Goal: Book appointment/travel/reservation

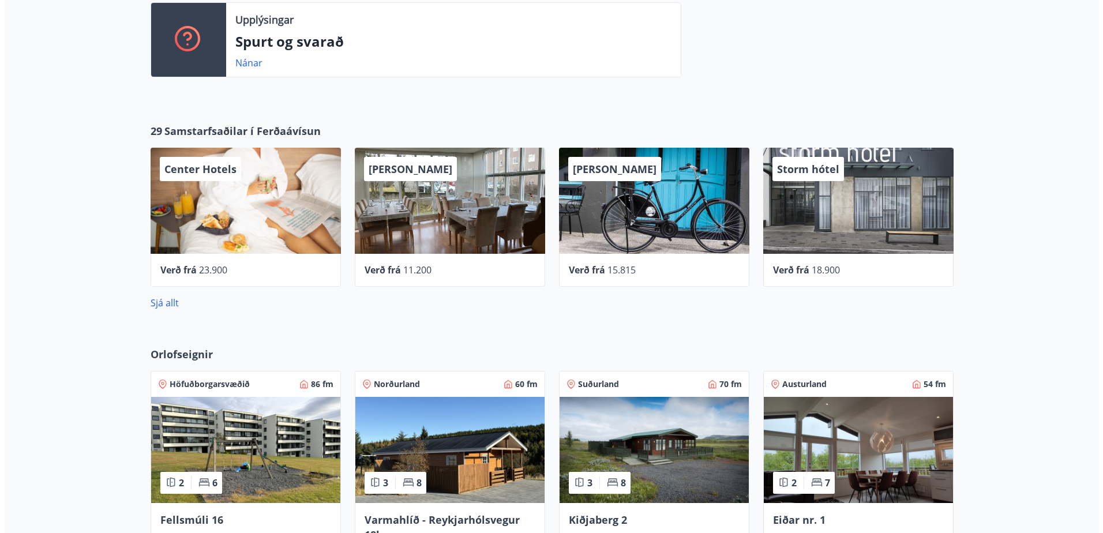
scroll to position [425, 0]
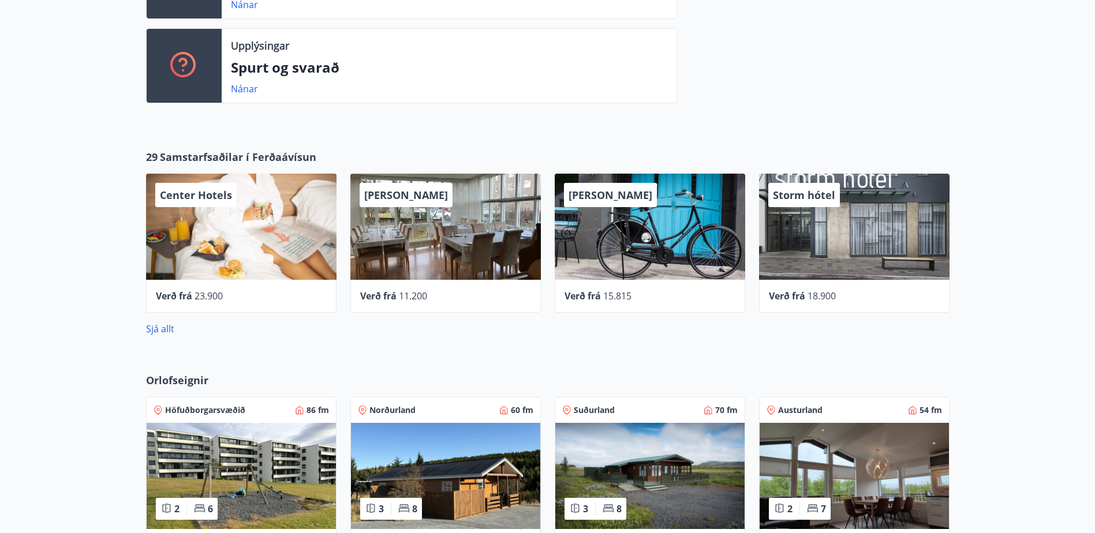
click at [267, 246] on div "Center Hotels" at bounding box center [241, 227] width 190 height 106
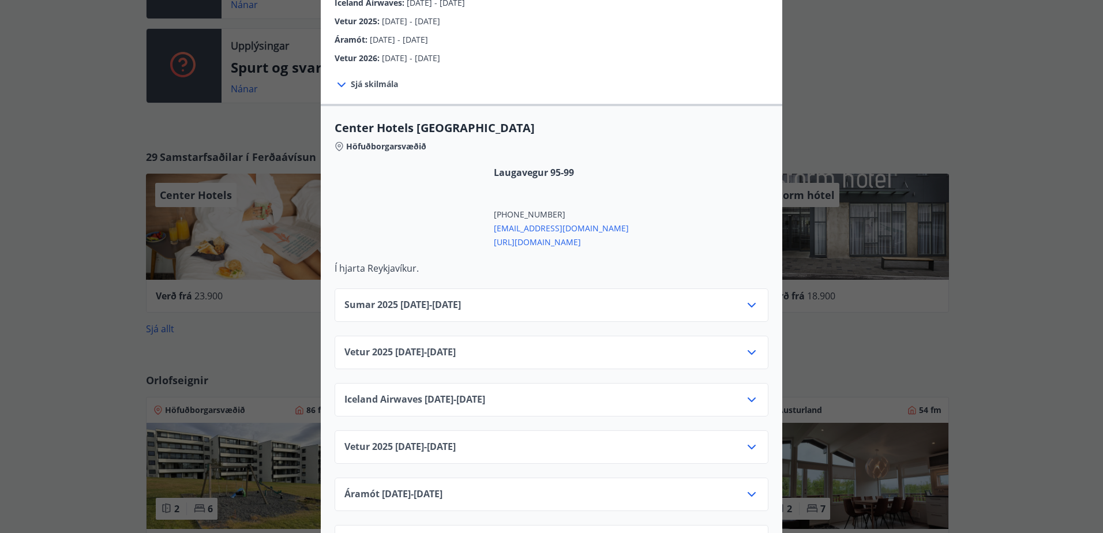
scroll to position [346, 0]
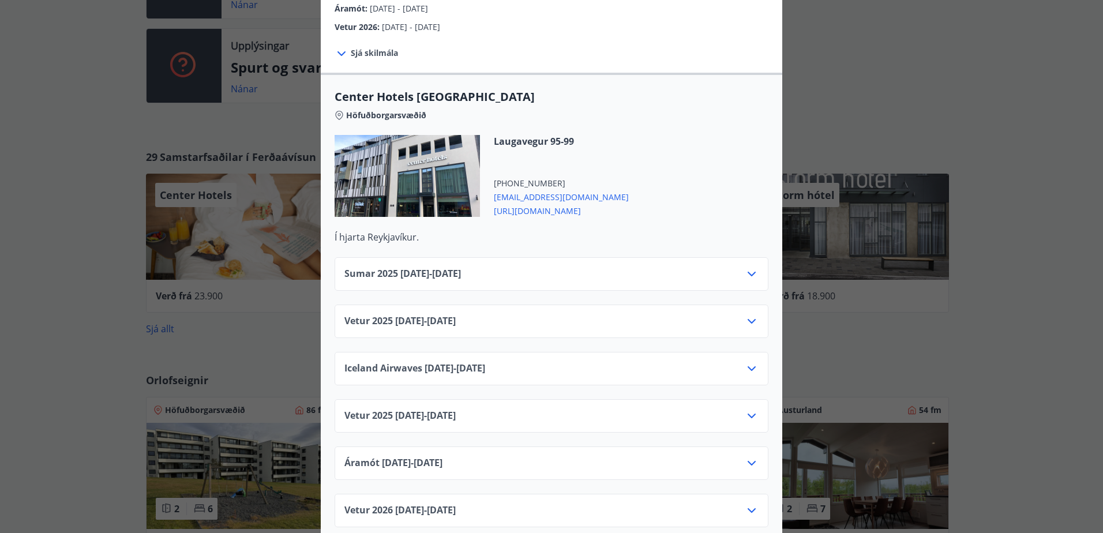
click at [748, 272] on icon at bounding box center [752, 274] width 8 height 5
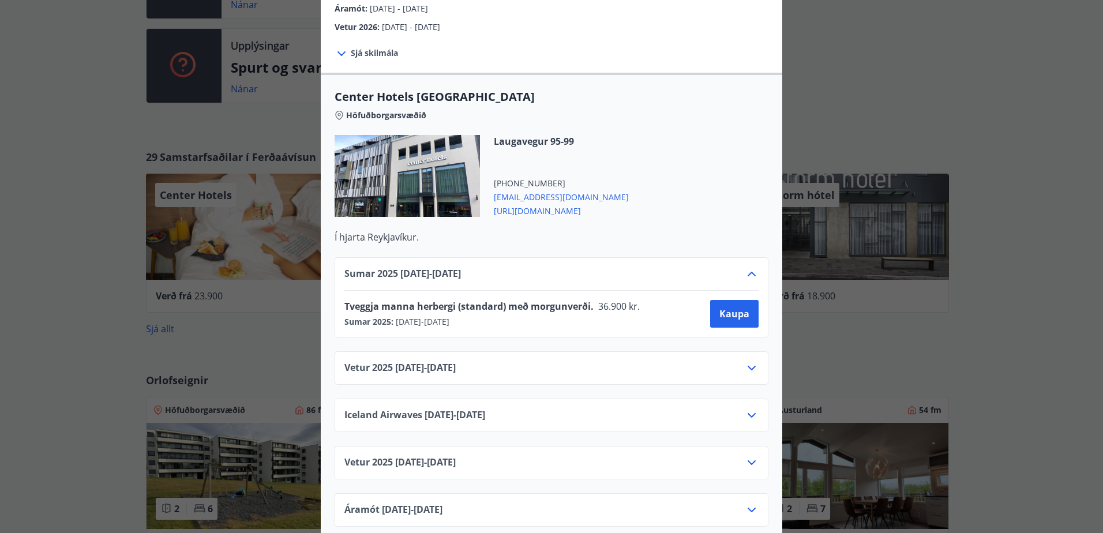
click at [411, 300] on span "Tveggja manna herbergi (standard) með morgunverði." at bounding box center [469, 306] width 249 height 13
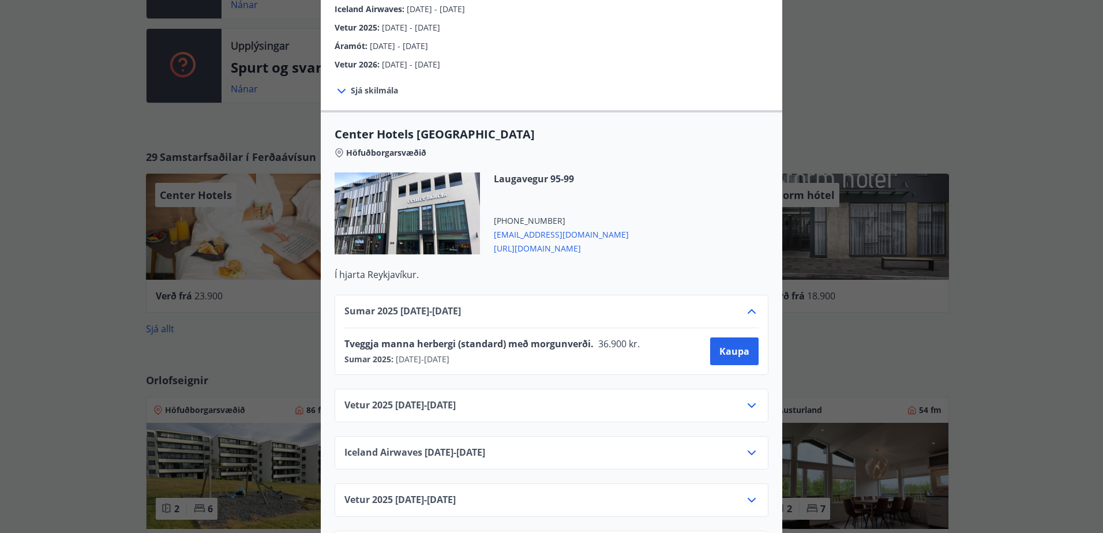
scroll to position [289, 0]
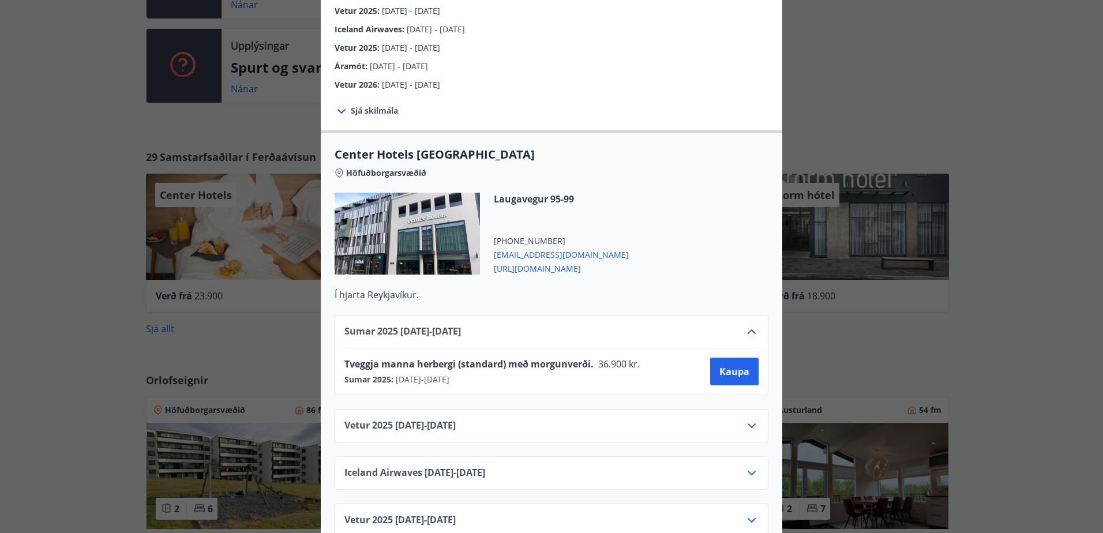
click at [420, 231] on div at bounding box center [407, 234] width 145 height 82
click at [529, 261] on span "[URL][DOMAIN_NAME]" at bounding box center [561, 268] width 135 height 14
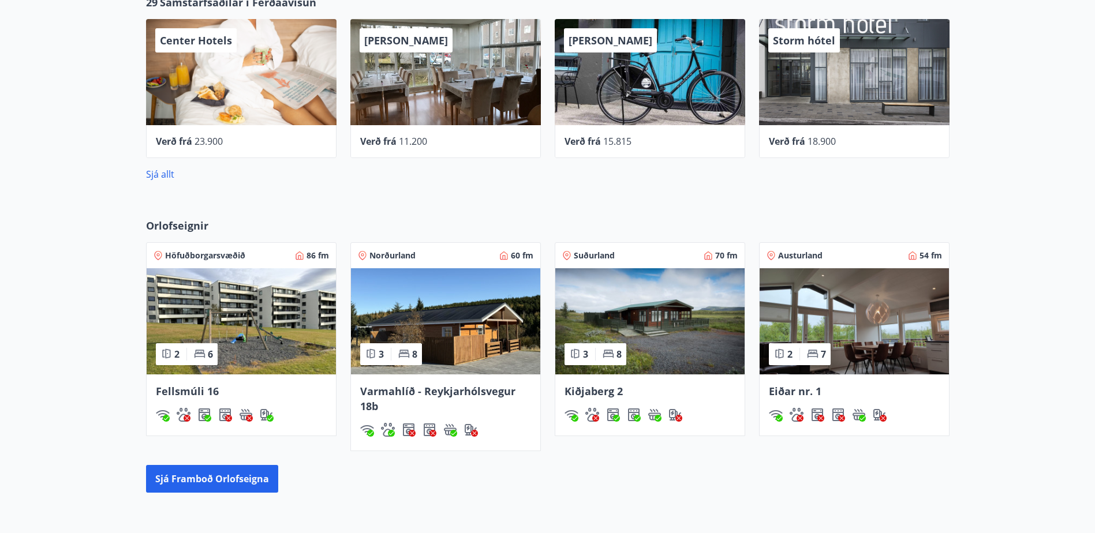
scroll to position [656, 0]
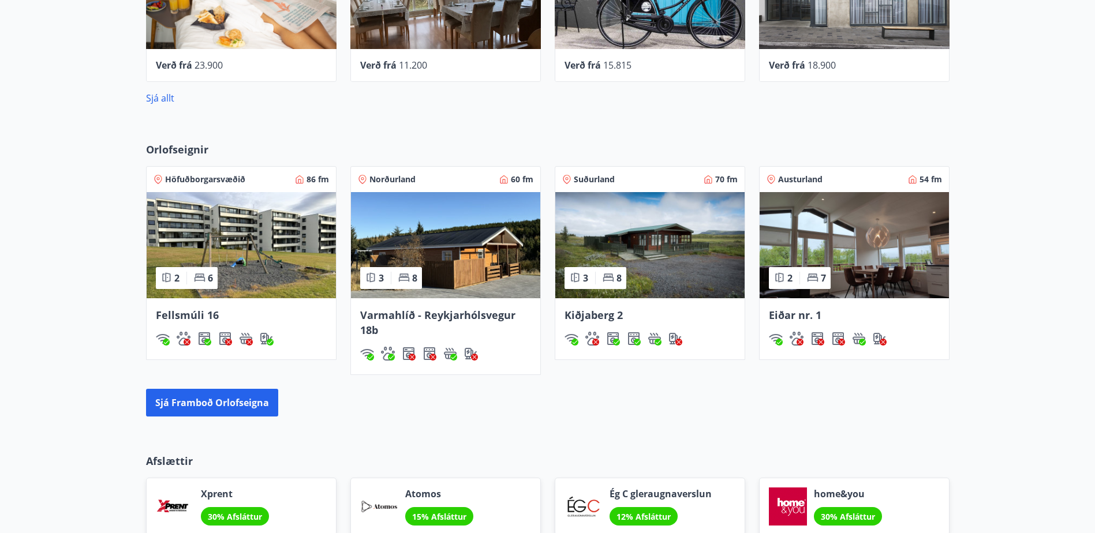
click at [192, 150] on span "Orlofseignir" at bounding box center [177, 149] width 62 height 15
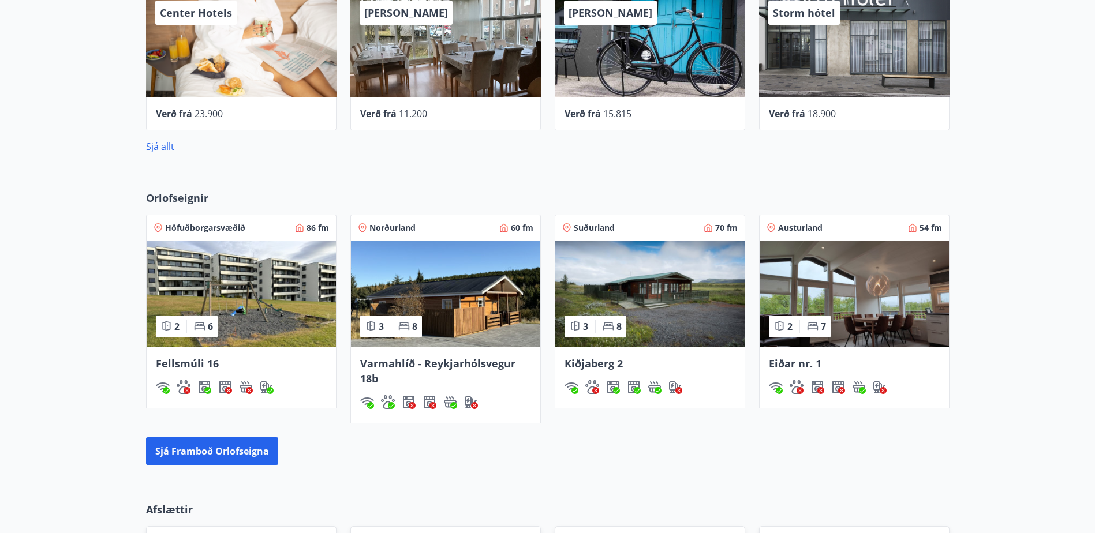
click at [666, 295] on img at bounding box center [649, 294] width 189 height 106
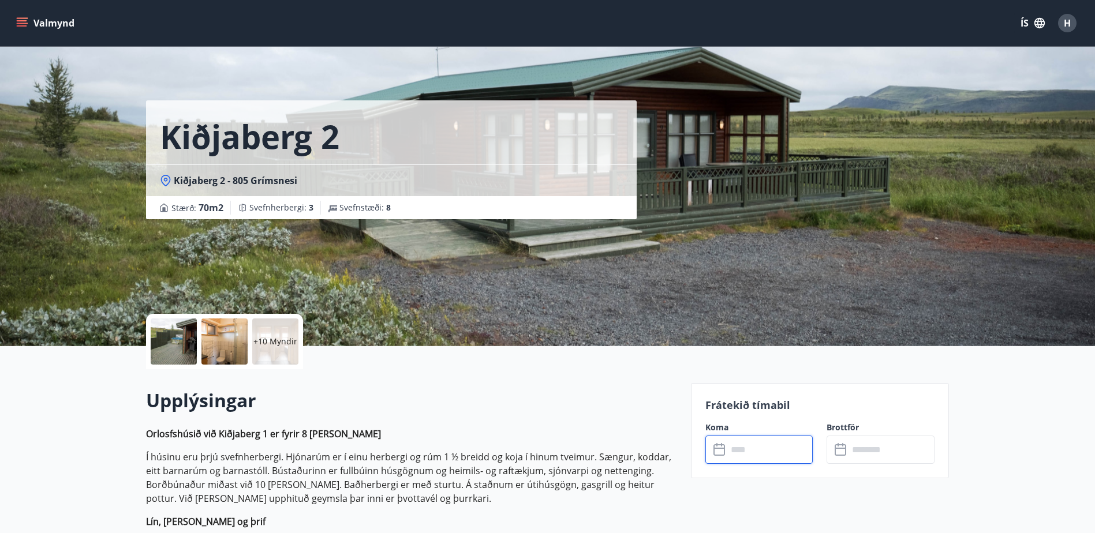
click at [775, 450] on input "text" at bounding box center [770, 450] width 86 height 28
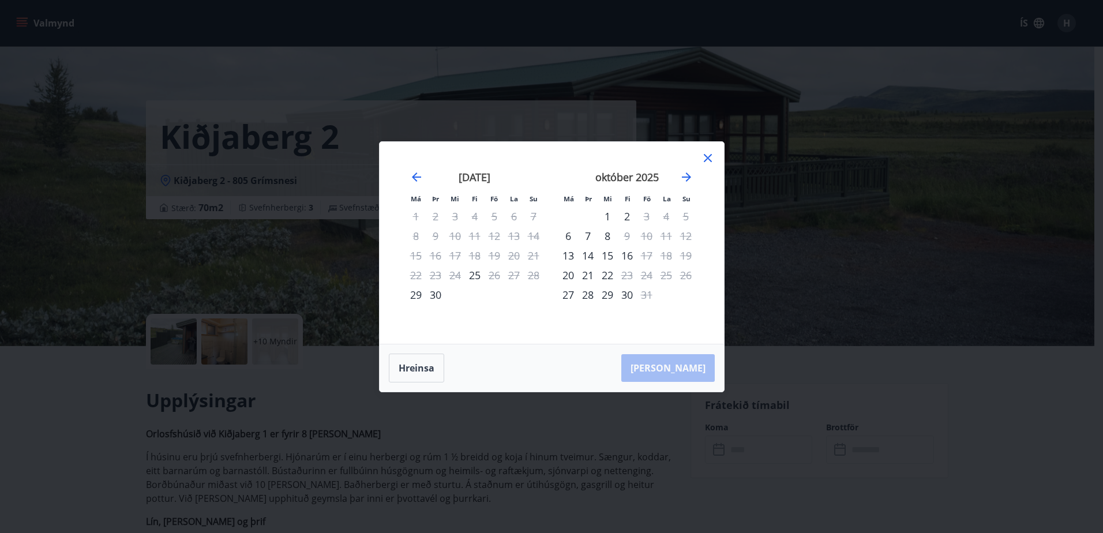
click at [701, 148] on div "Má Þr Mi Fi Fö La Su Má Þr Mi Fi Fö La Su [DATE] 1 2 3 4 5 6 7 8 9 10 11 12 13 …" at bounding box center [552, 243] width 345 height 202
click at [706, 156] on icon at bounding box center [708, 158] width 8 height 8
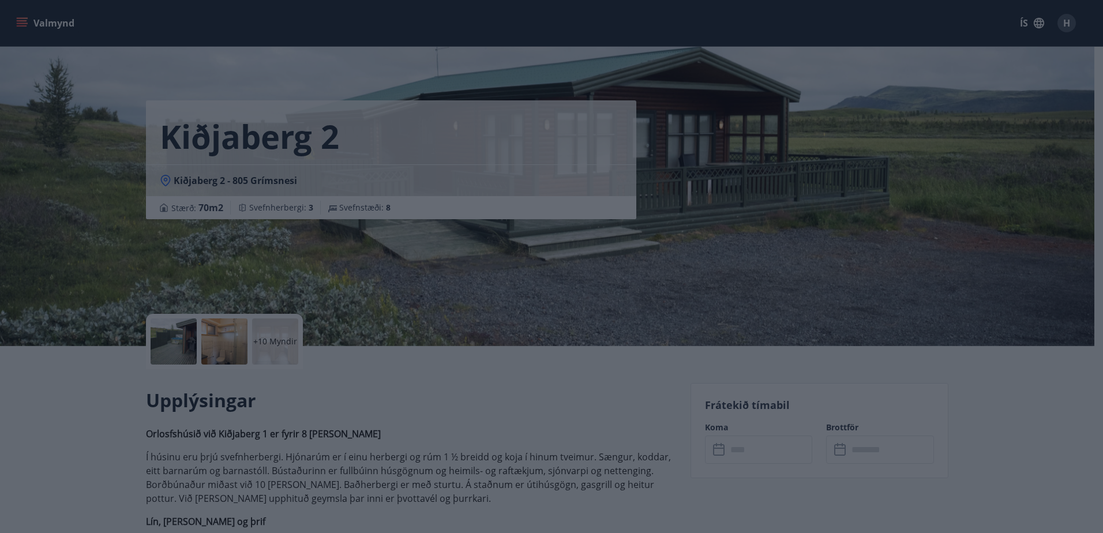
click at [709, 156] on icon at bounding box center [708, 158] width 14 height 14
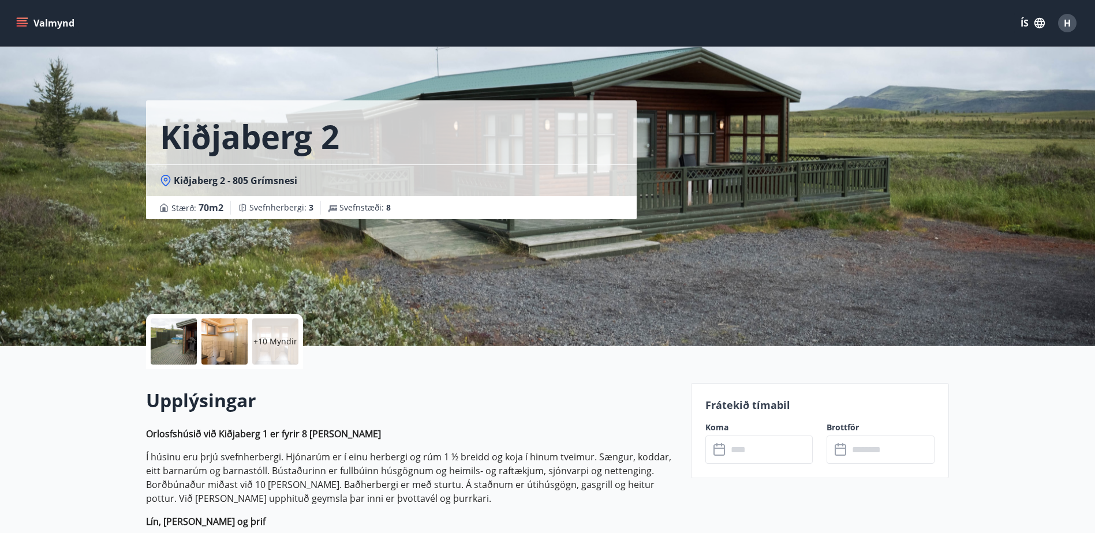
click at [292, 356] on div "+10 Myndir" at bounding box center [275, 342] width 46 height 46
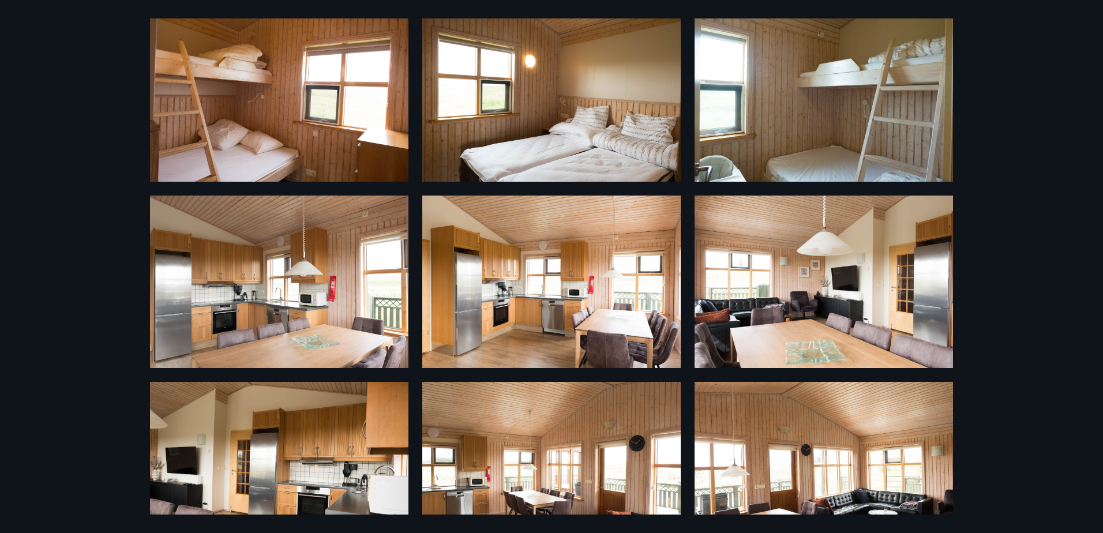
scroll to position [427, 0]
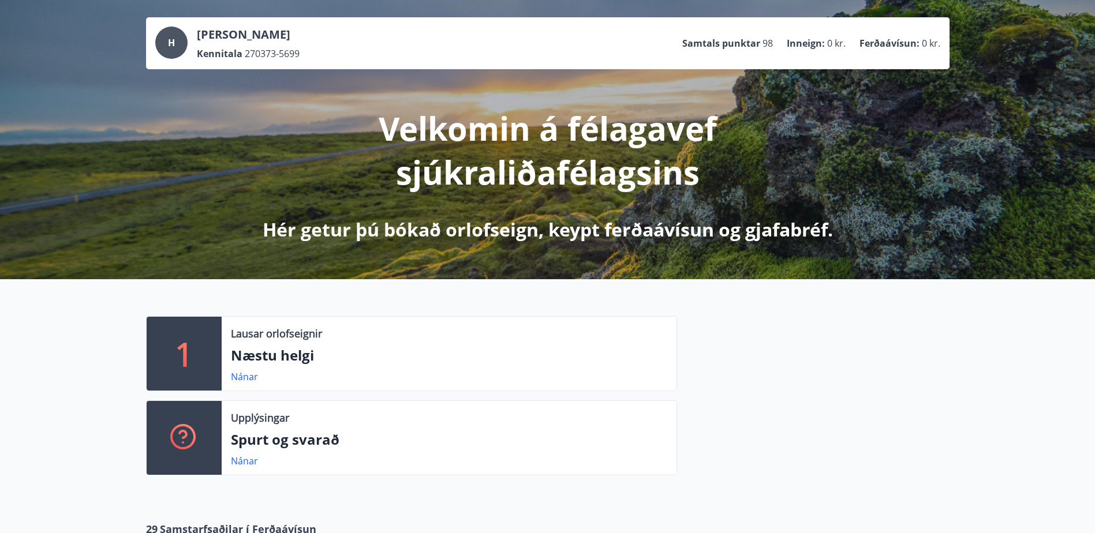
scroll to position [58, 0]
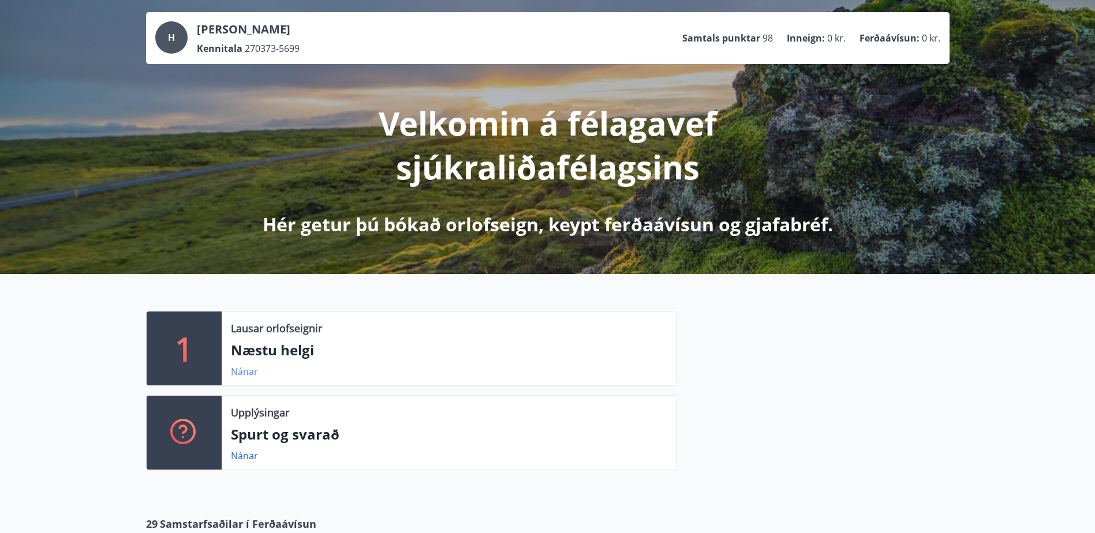
click at [238, 372] on link "Nánar" at bounding box center [244, 371] width 27 height 13
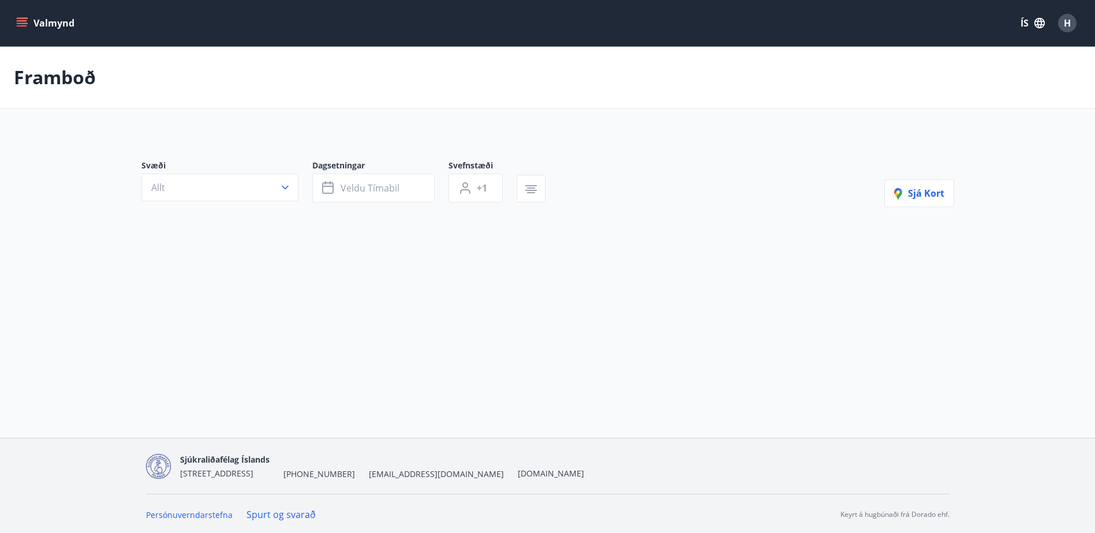
type input "*"
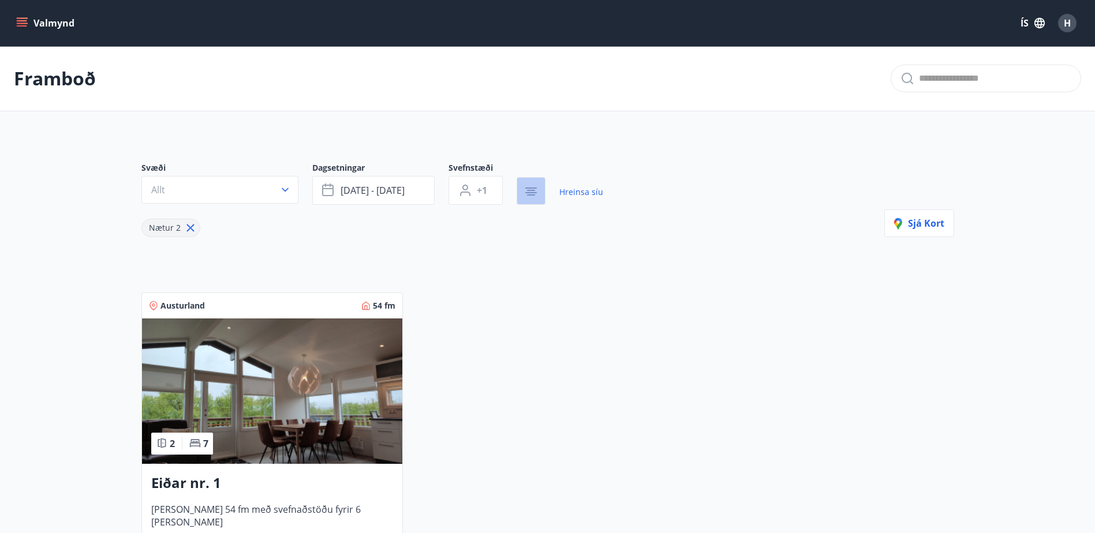
click at [533, 196] on icon "button" at bounding box center [531, 194] width 8 height 1
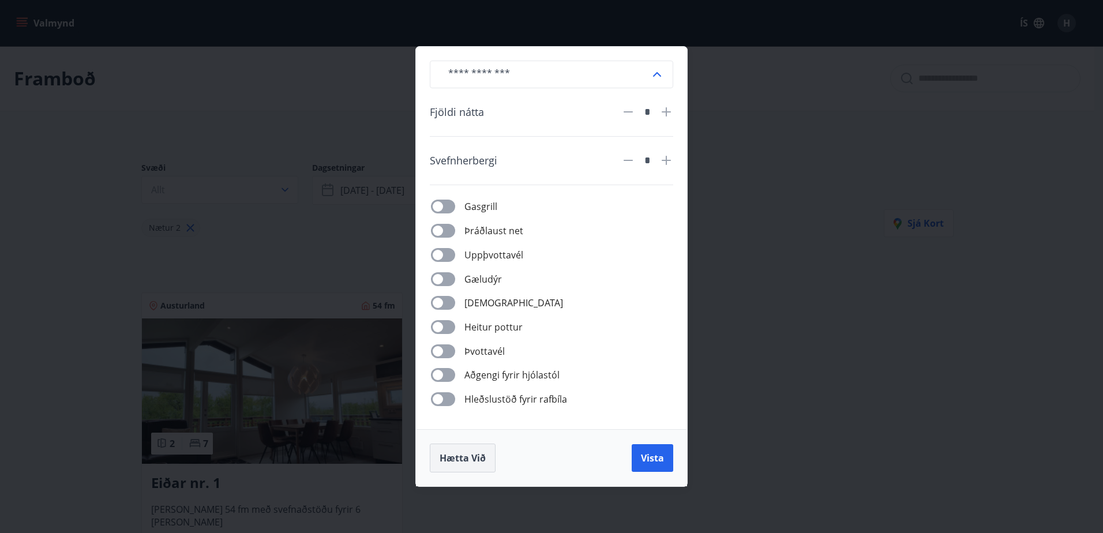
click at [442, 460] on span "Hætta við" at bounding box center [463, 458] width 46 height 13
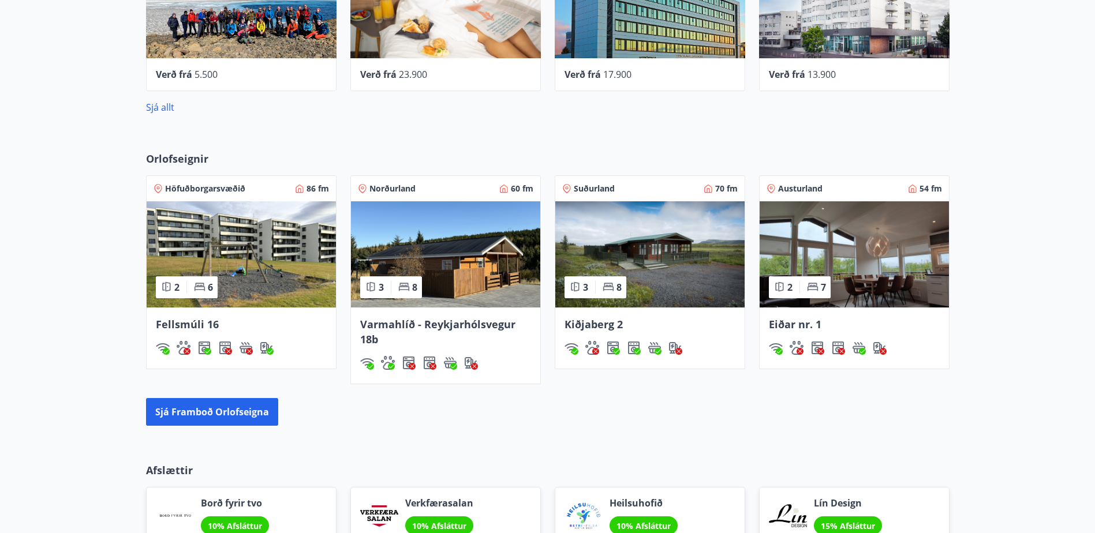
scroll to position [635, 0]
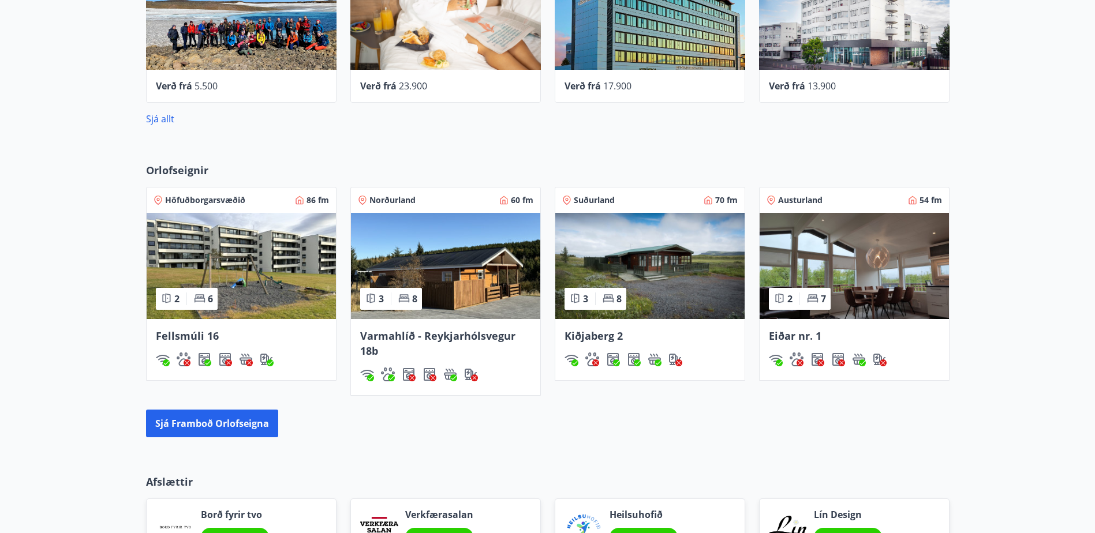
click at [463, 287] on img at bounding box center [445, 266] width 189 height 106
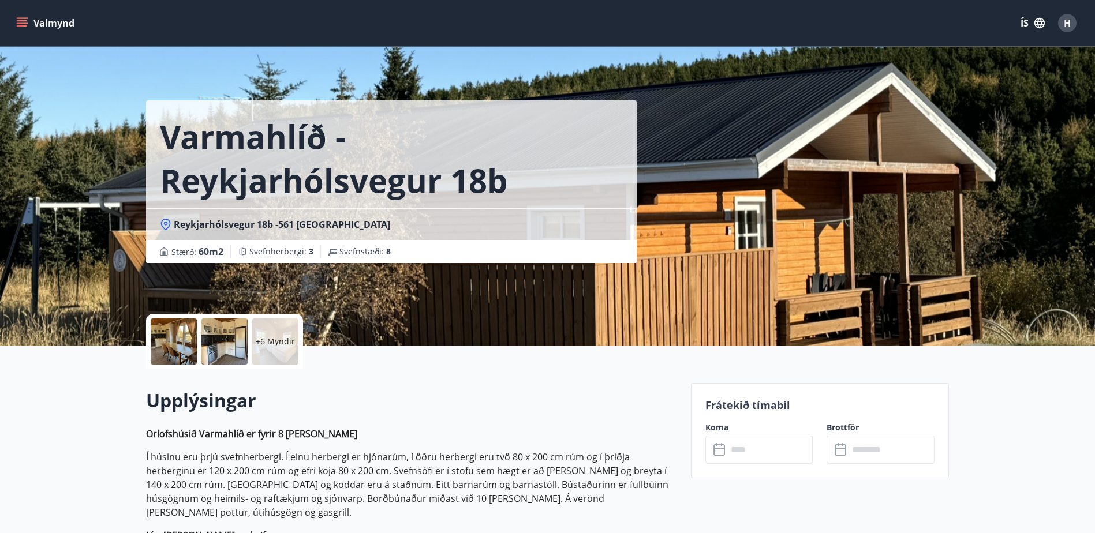
scroll to position [58, 0]
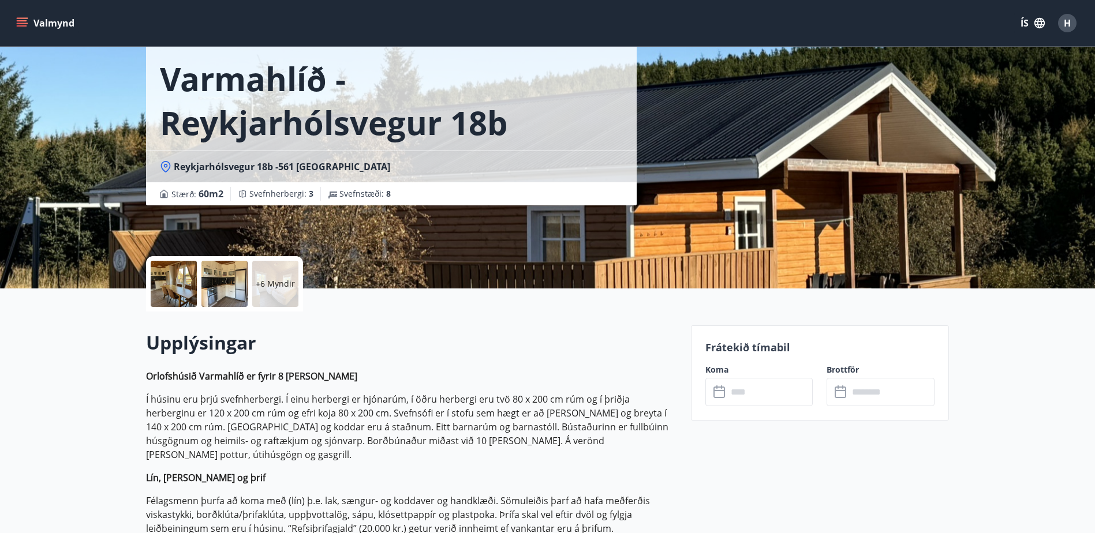
click at [747, 391] on input "text" at bounding box center [770, 392] width 86 height 28
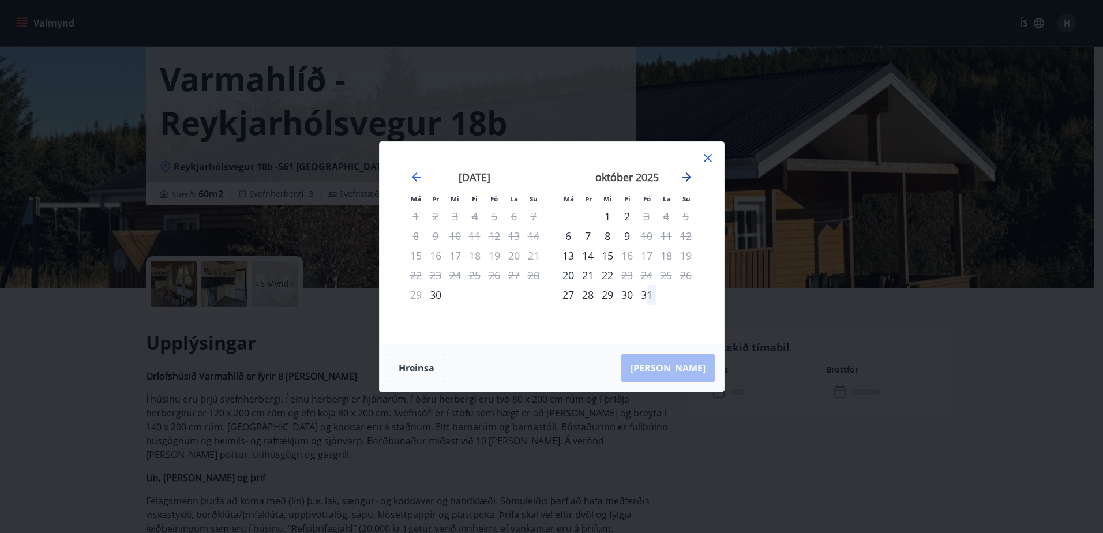
click at [688, 178] on icon "Move forward to switch to the next month." at bounding box center [687, 177] width 14 height 14
click at [712, 162] on icon at bounding box center [708, 158] width 14 height 14
